Goal: Navigation & Orientation: Go to known website

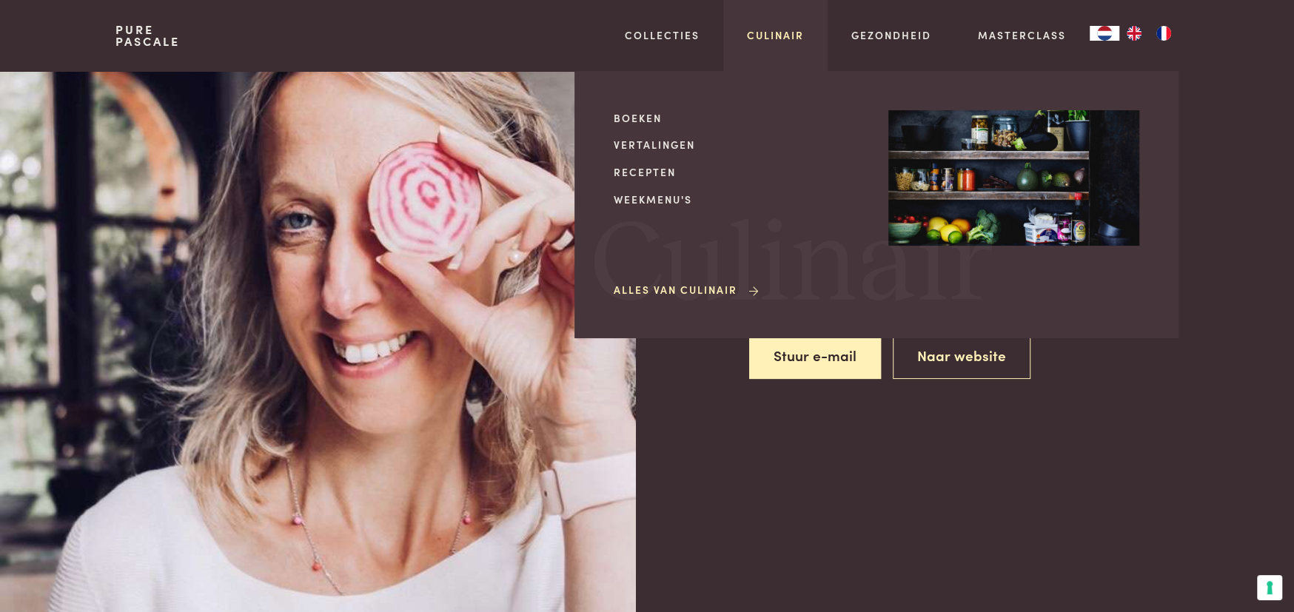
click at [783, 30] on link "Culinair" at bounding box center [775, 35] width 57 height 16
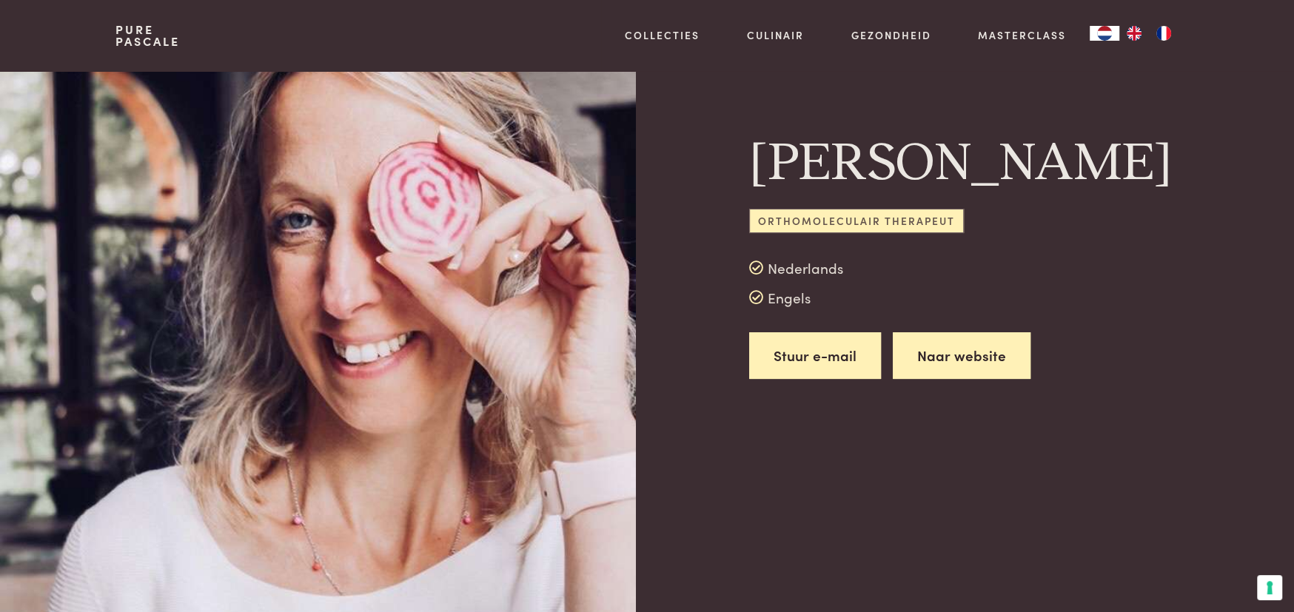
click at [962, 352] on link "Naar website" at bounding box center [962, 355] width 138 height 47
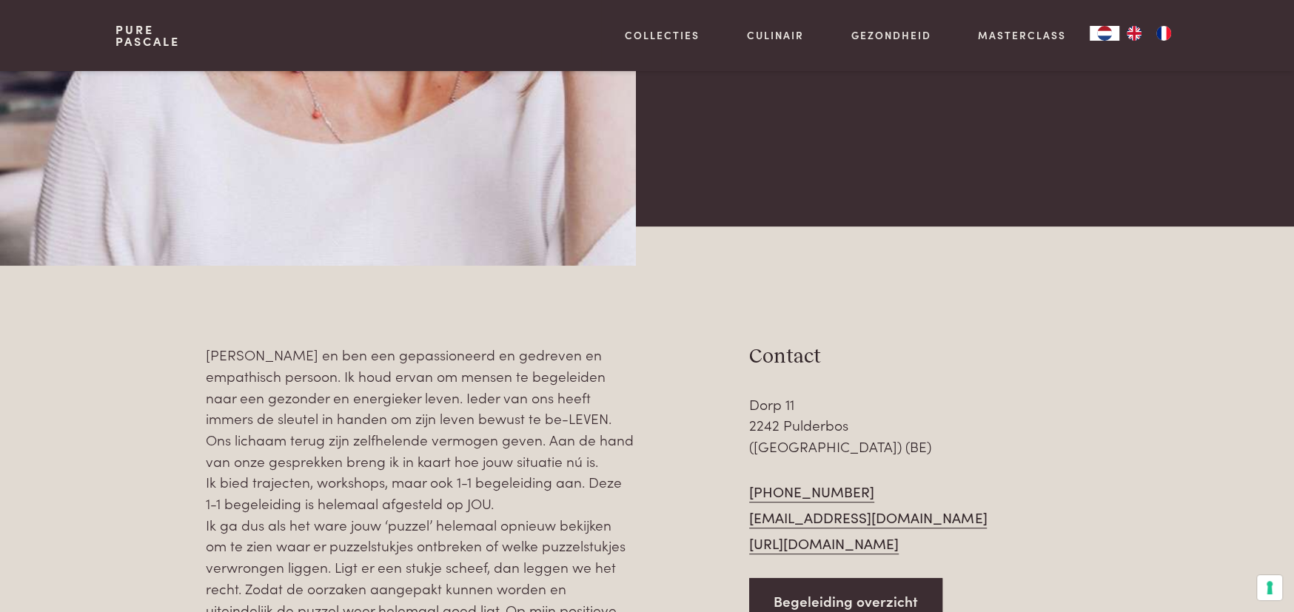
scroll to position [444, 0]
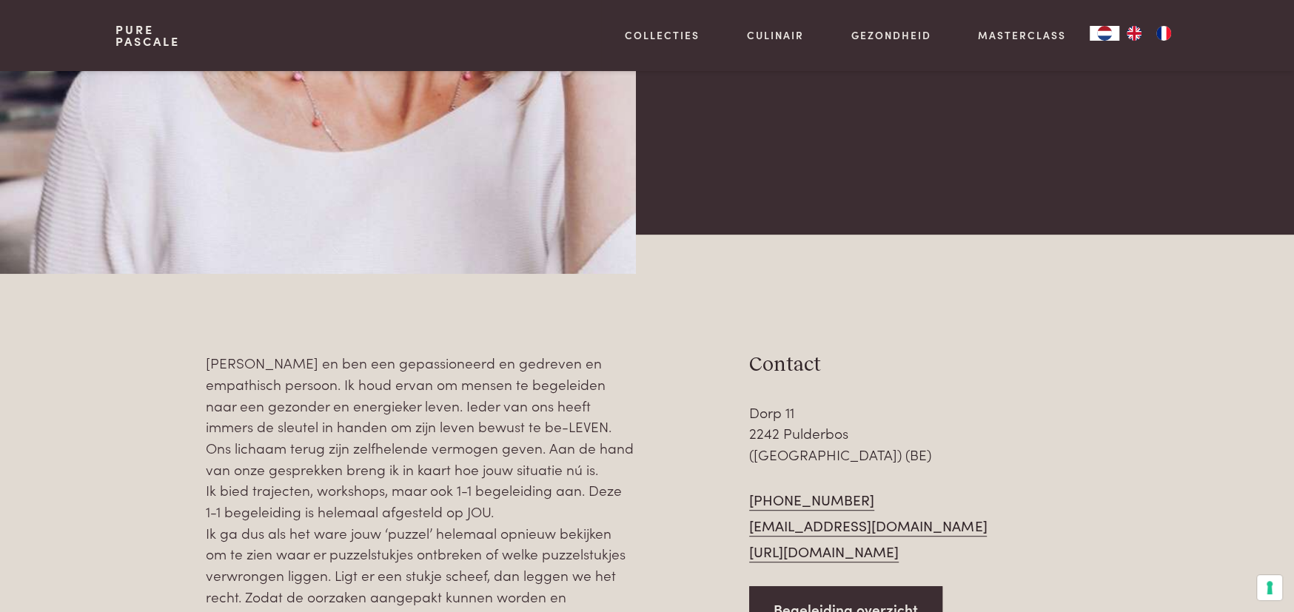
click at [830, 541] on link "[URL][DOMAIN_NAME]" at bounding box center [824, 552] width 150 height 22
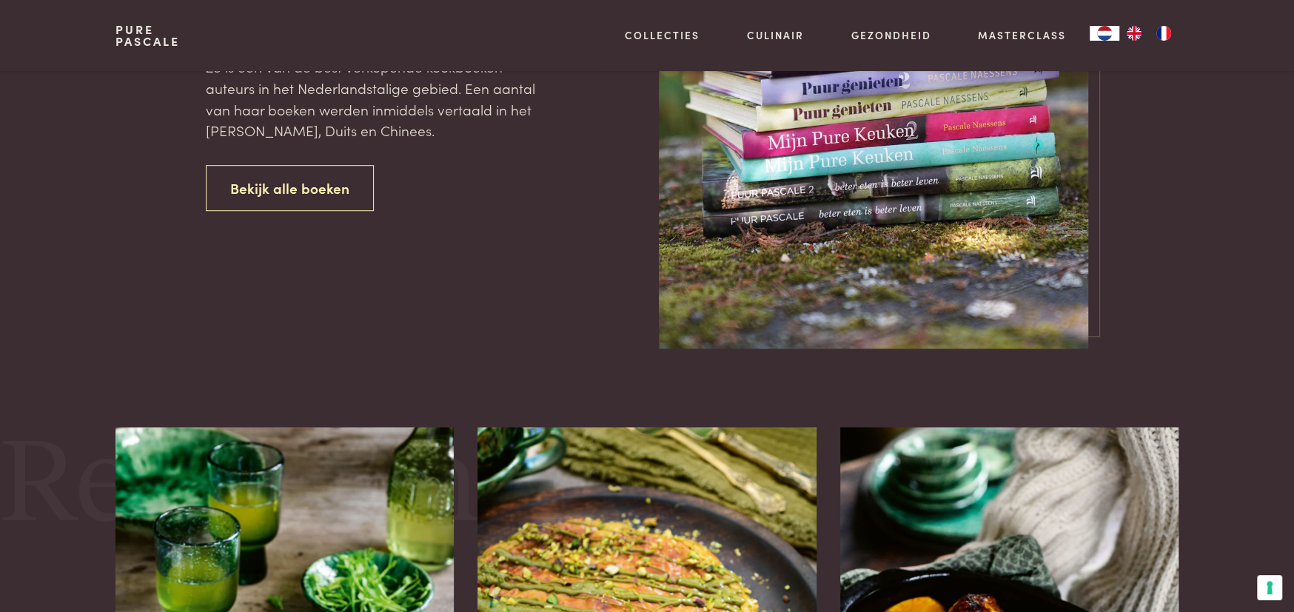
scroll to position [814, 0]
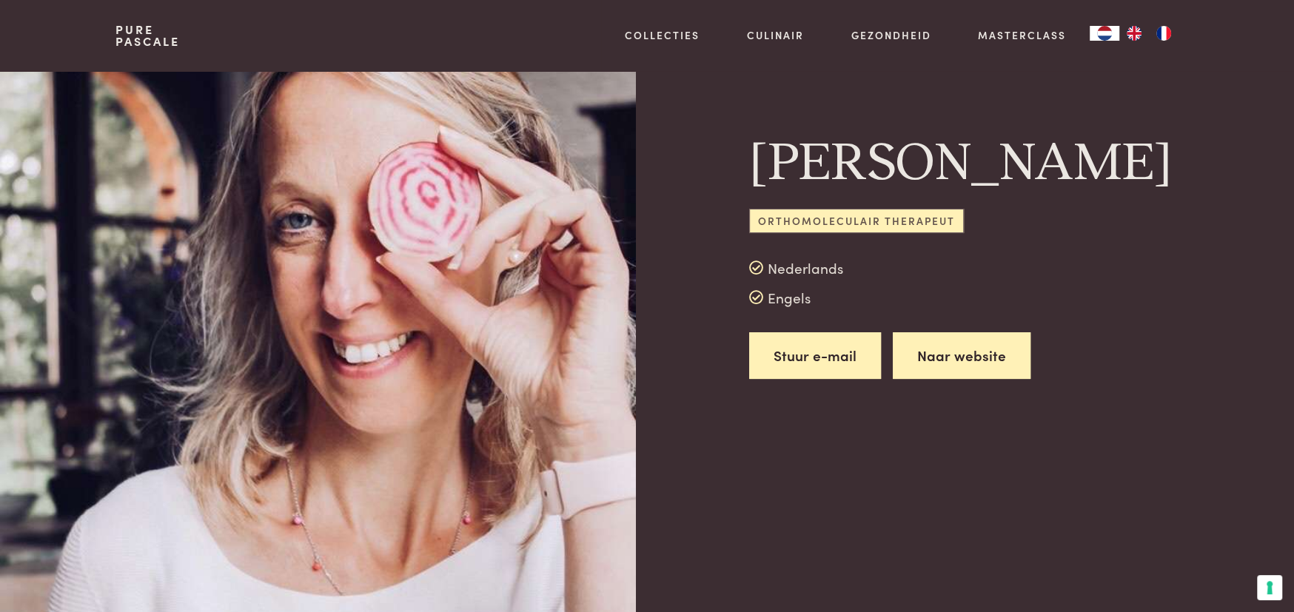
click at [941, 360] on link "Naar website" at bounding box center [962, 355] width 138 height 47
